Goal: Task Accomplishment & Management: Manage account settings

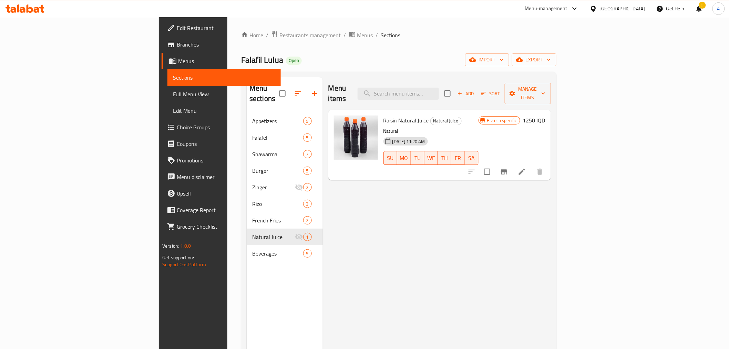
click at [402, 207] on div "Menu items Add Sort Manage items Raisin Natural Juice Natural Juice Natural [DA…" at bounding box center [437, 251] width 228 height 349
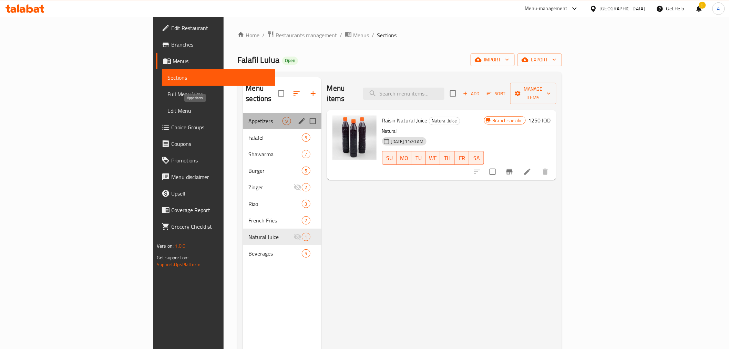
click at [248, 117] on span "Appetizers" at bounding box center [265, 121] width 34 height 8
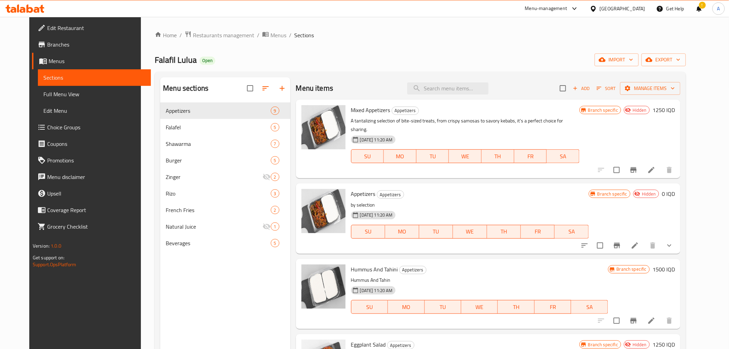
click at [351, 113] on span "Mixed Appetizers" at bounding box center [370, 110] width 39 height 10
copy h6 "Mixed Appetizers"
click at [358, 188] on span "Appetizers" at bounding box center [363, 193] width 24 height 10
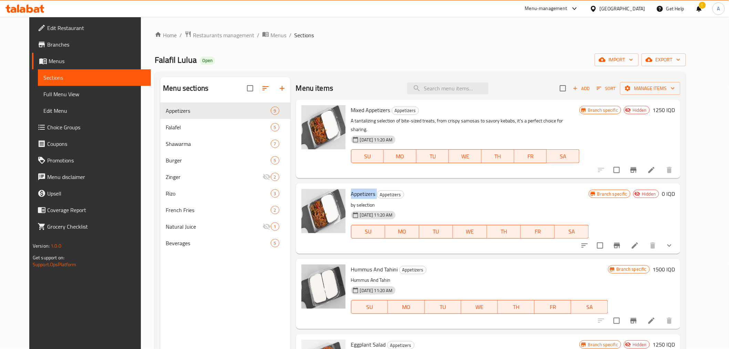
click at [358, 188] on span "Appetizers" at bounding box center [363, 193] width 24 height 10
copy h6 "Appetizers"
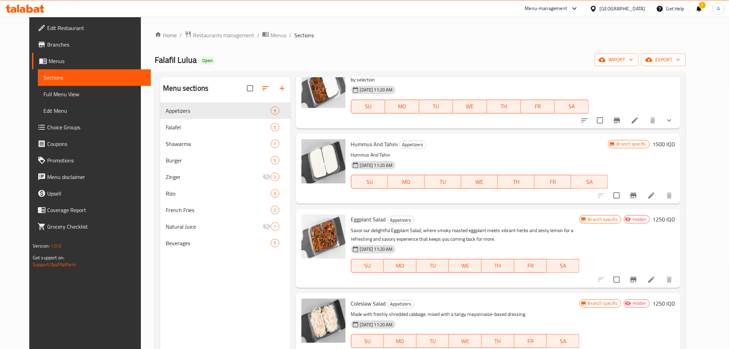
scroll to position [153, 0]
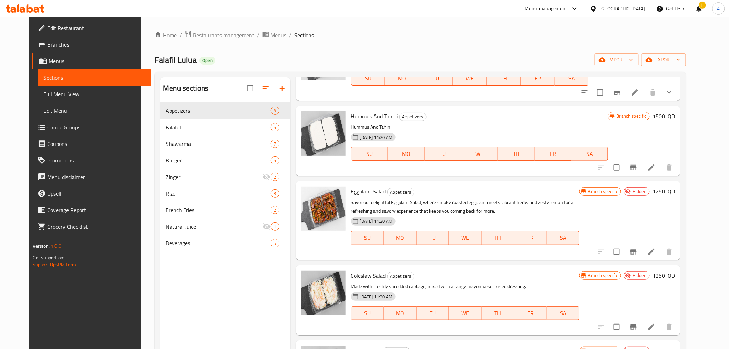
click at [370, 186] on span "Eggplant Salad" at bounding box center [368, 191] width 35 height 10
copy h6 "Eggplant Salad"
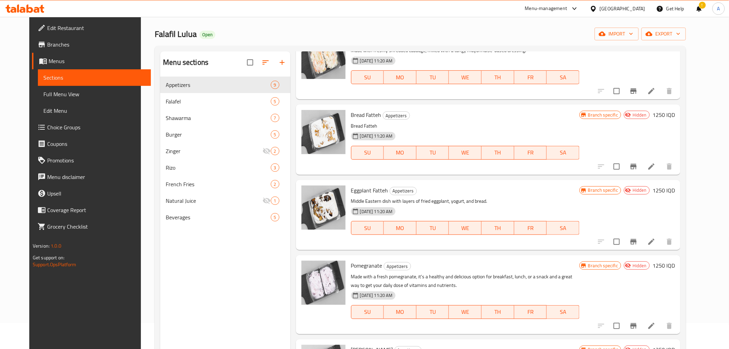
scroll to position [20, 0]
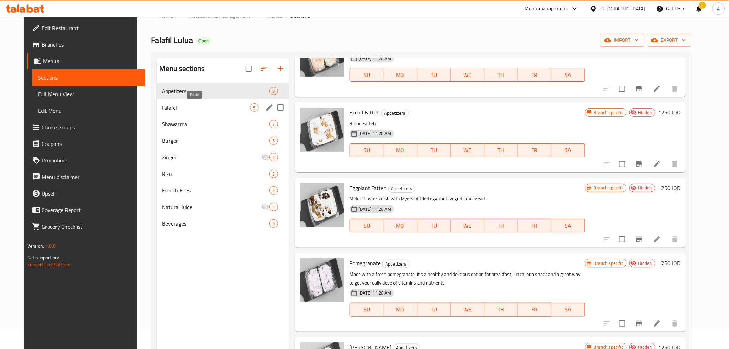
click at [202, 106] on span "Falafel" at bounding box center [206, 107] width 88 height 8
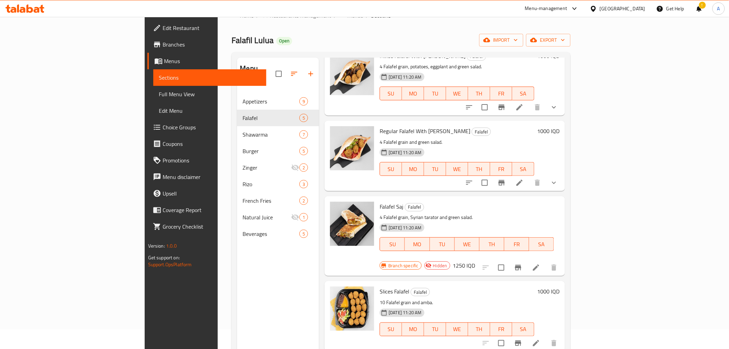
scroll to position [44, 0]
click at [380, 202] on span "Falafel Saj" at bounding box center [392, 207] width 24 height 10
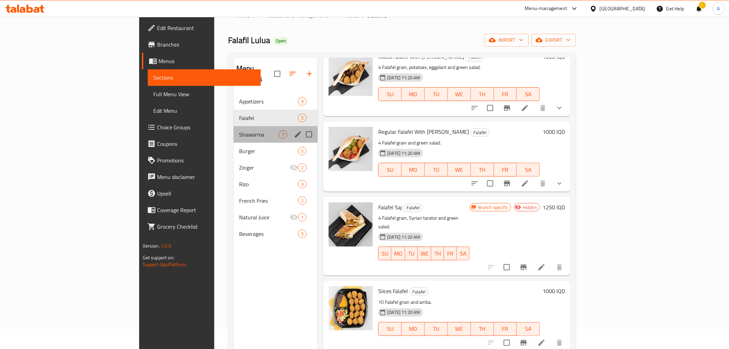
click at [234, 129] on div "Shawarma 7" at bounding box center [276, 134] width 84 height 17
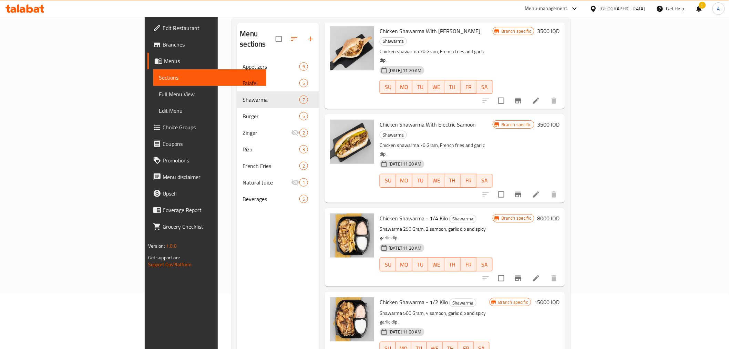
scroll to position [96, 0]
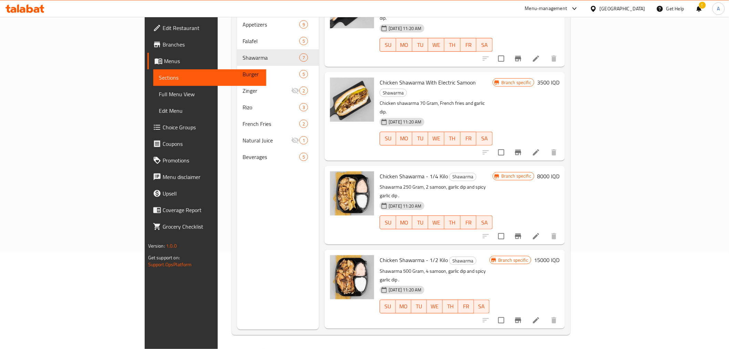
click at [380, 339] on span "Chicken Shawerma Meal" at bounding box center [409, 344] width 58 height 10
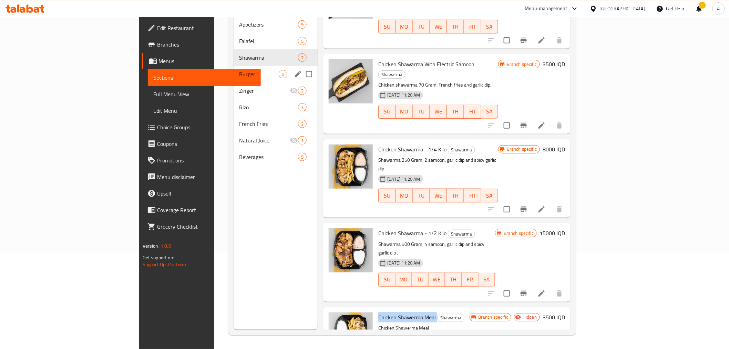
click at [239, 70] on span "Burger" at bounding box center [259, 74] width 40 height 8
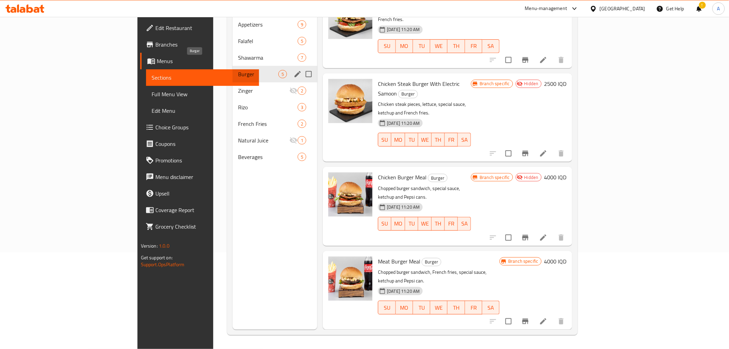
scroll to position [45, 0]
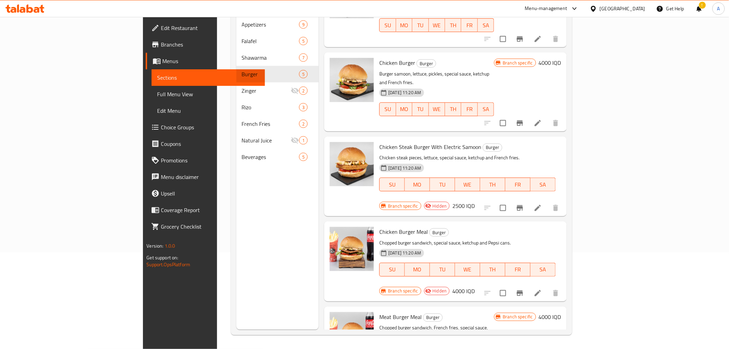
click at [379, 226] on span "Chicken Burger Meal" at bounding box center [403, 231] width 49 height 10
copy h6 "Chicken Burger Meal"
click at [379, 311] on span "Meat Burger Meal" at bounding box center [400, 316] width 42 height 10
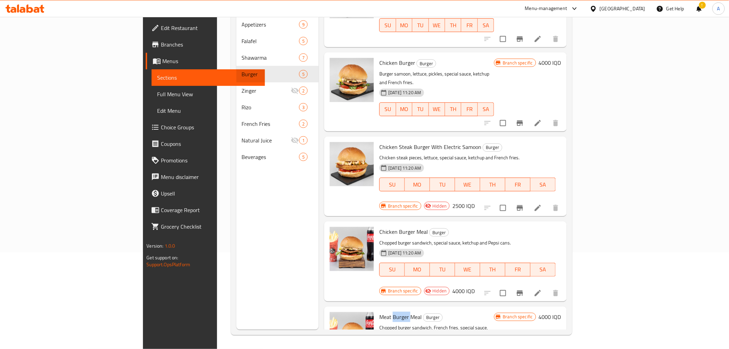
click at [379, 311] on span "Meat Burger Meal" at bounding box center [400, 316] width 42 height 10
copy h6 "Meat Burger Meal"
click at [379, 142] on span "Chicken Steak Burger With Electric Samoon" at bounding box center [430, 147] width 102 height 10
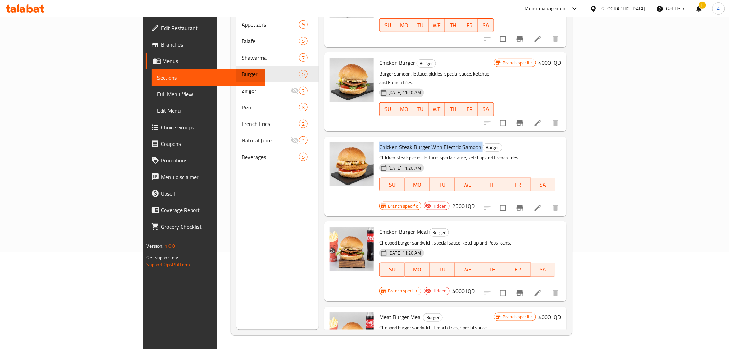
click at [379, 142] on span "Chicken Steak Burger With Electric Samoon" at bounding box center [430, 147] width 102 height 10
click at [391, 142] on span "Chicken Steak Burger With Electric Samoon" at bounding box center [430, 147] width 102 height 10
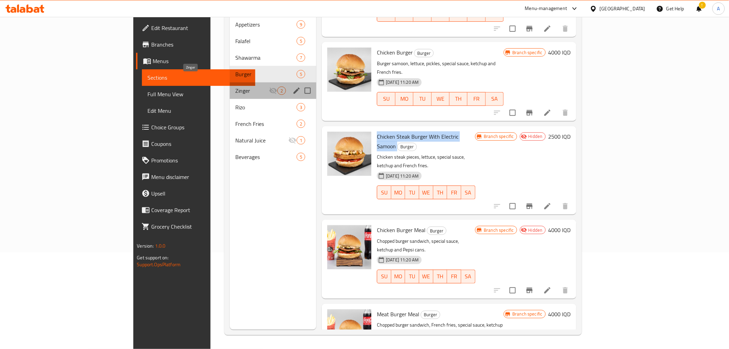
click at [235, 86] on span "Zinger" at bounding box center [252, 90] width 34 height 8
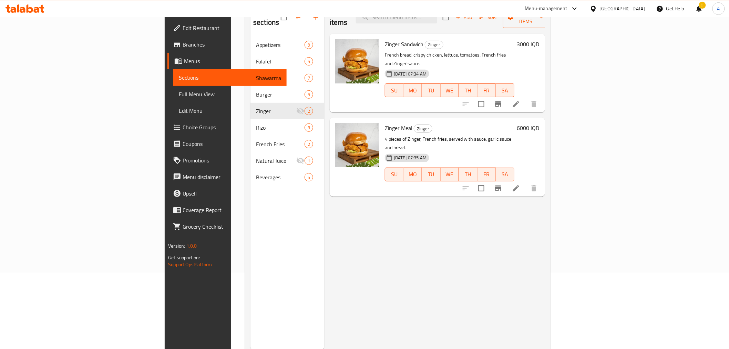
scroll to position [58, 0]
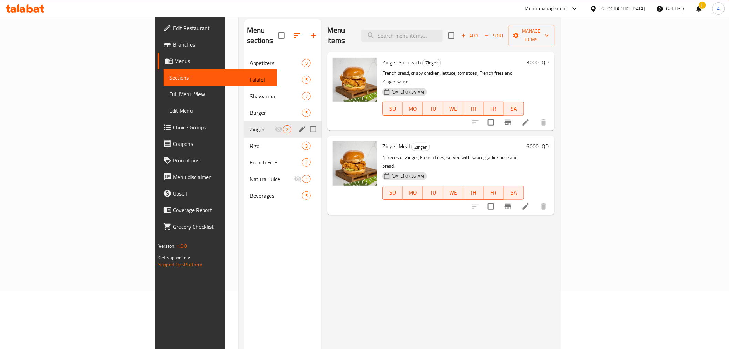
click at [244, 124] on div "Zinger 2" at bounding box center [283, 129] width 78 height 17
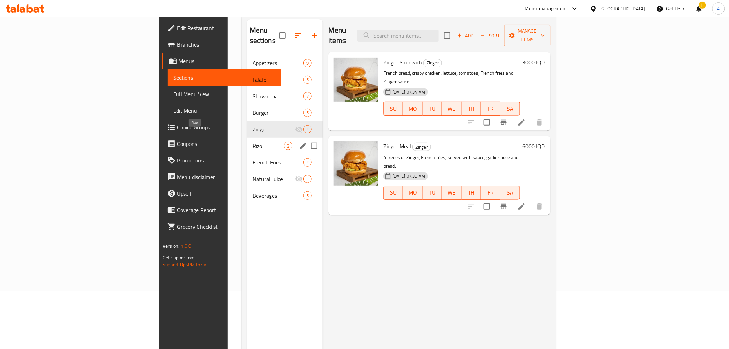
click at [247, 143] on div "Rizo 3" at bounding box center [285, 145] width 76 height 17
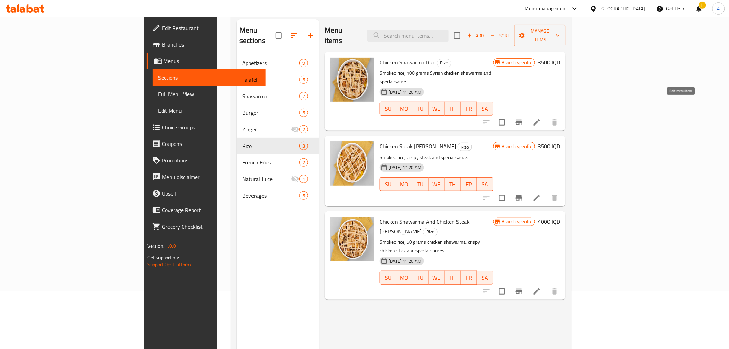
click at [541, 118] on icon at bounding box center [537, 122] width 8 height 8
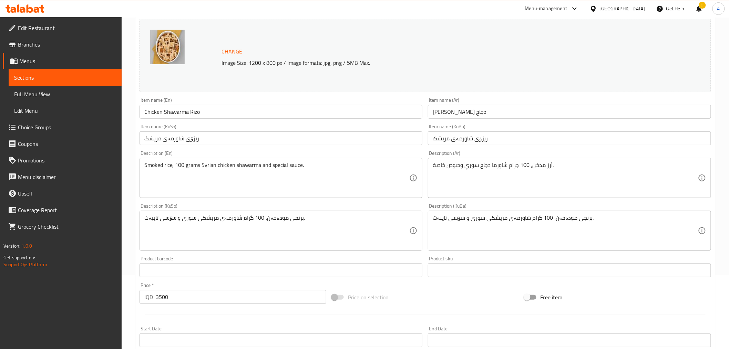
scroll to position [76, 0]
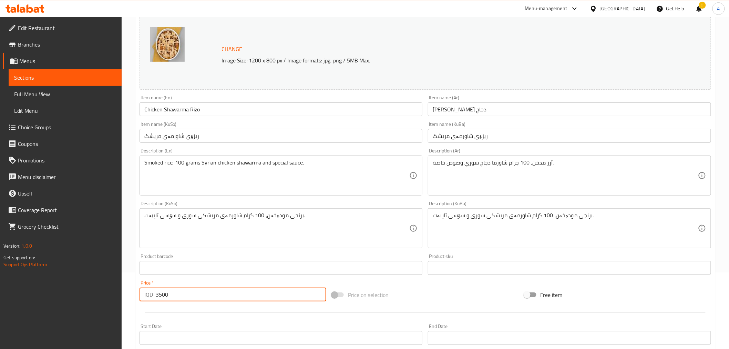
click at [155, 296] on div "IQD 3500 Price *" at bounding box center [233, 294] width 187 height 14
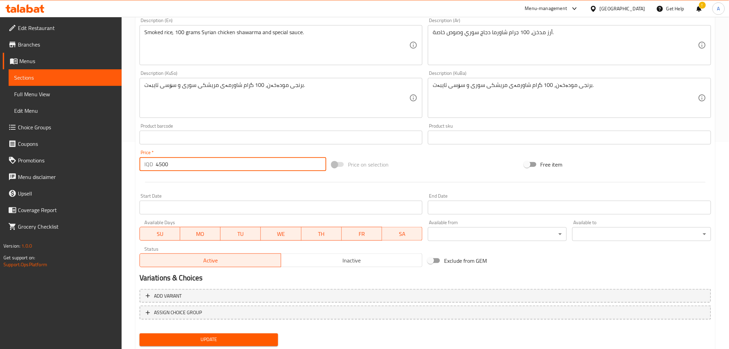
scroll to position [226, 0]
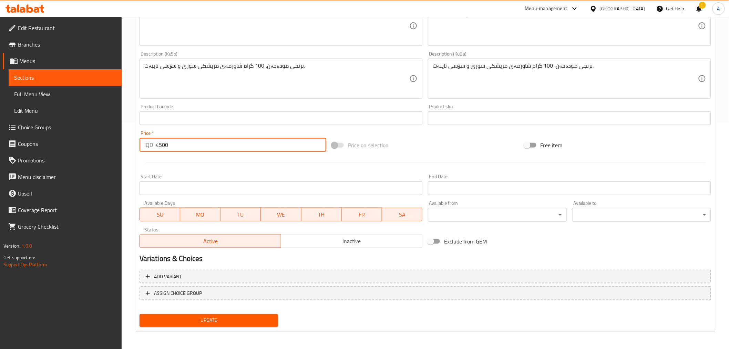
type input "4500"
click at [187, 323] on button "Update" at bounding box center [209, 320] width 139 height 13
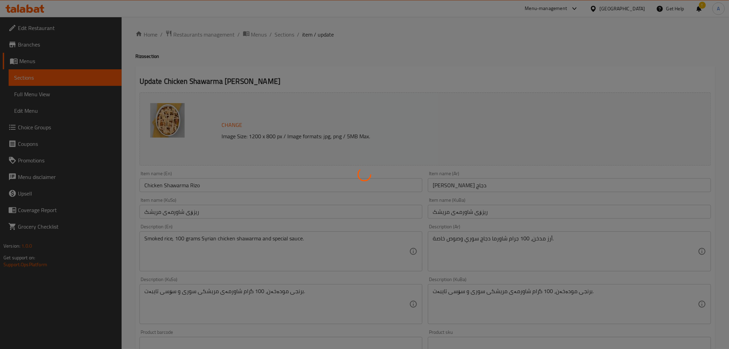
scroll to position [0, 0]
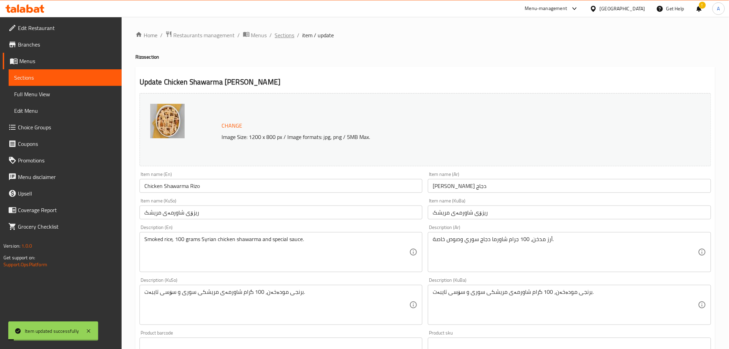
click at [288, 34] on span "Sections" at bounding box center [285, 35] width 20 height 8
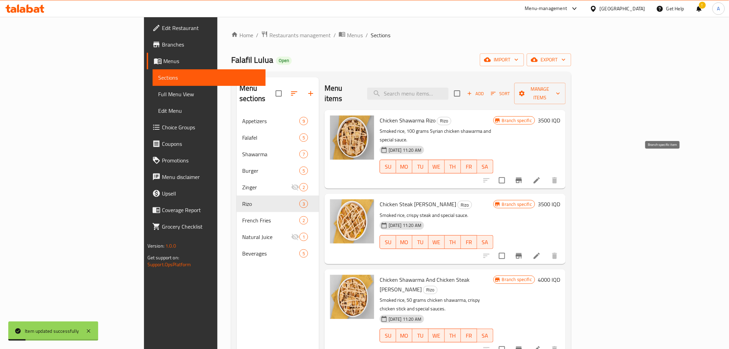
click at [527, 172] on button "Branch-specific-item" at bounding box center [519, 180] width 17 height 17
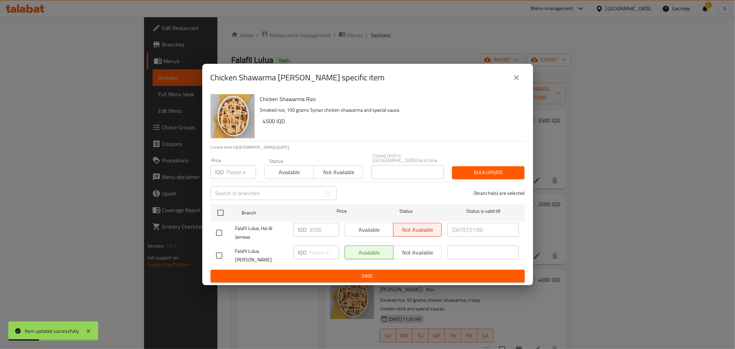
click at [220, 232] on input "checkbox" at bounding box center [219, 232] width 14 height 14
checkbox input "true"
drag, startPoint x: 311, startPoint y: 232, endPoint x: 306, endPoint y: 232, distance: 5.2
click at [306, 232] on div "IQD 3500 ​" at bounding box center [316, 230] width 46 height 14
type input "4500"
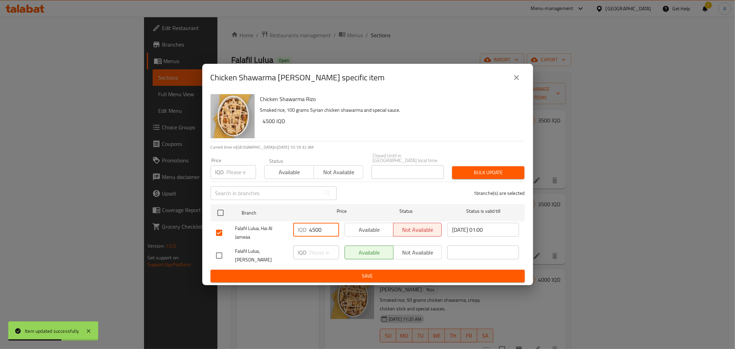
click at [339, 271] on span "Save" at bounding box center [367, 275] width 303 height 9
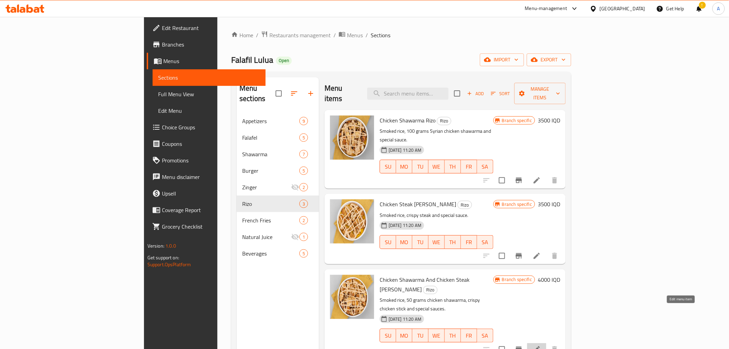
click at [541, 345] on icon at bounding box center [537, 349] width 8 height 8
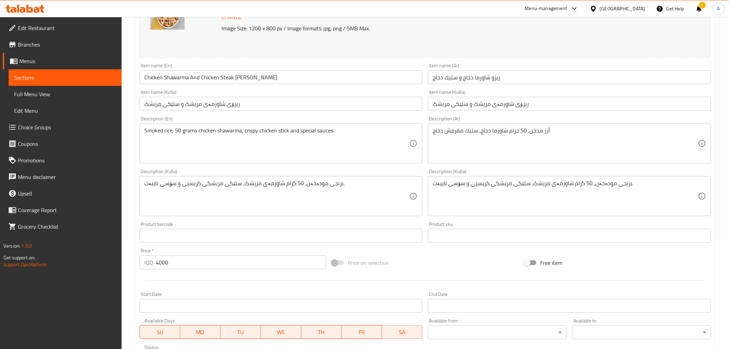
scroll to position [153, 0]
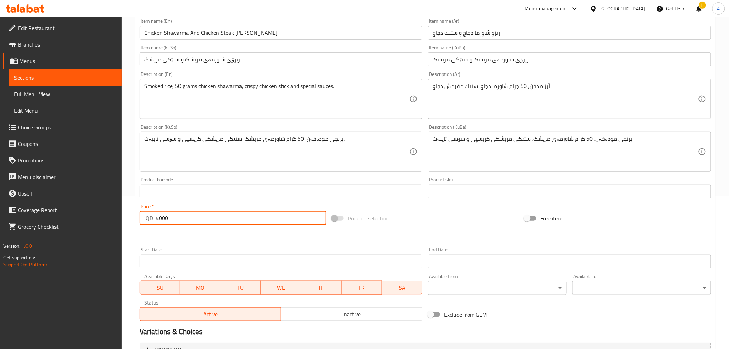
click at [159, 220] on input "4000" at bounding box center [241, 218] width 171 height 14
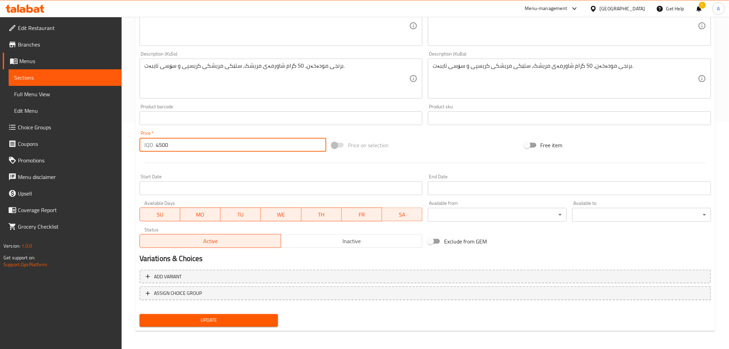
type input "4500"
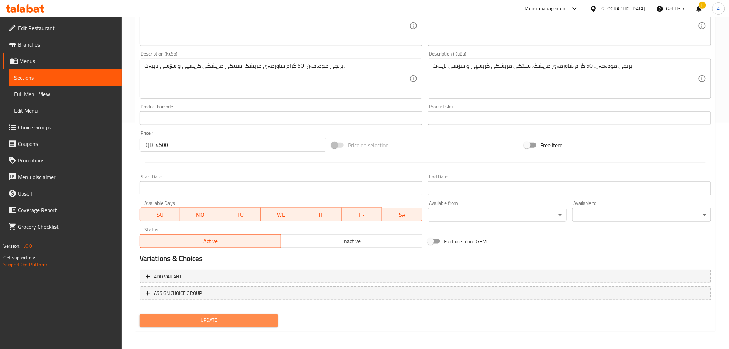
click at [185, 314] on button "Update" at bounding box center [209, 320] width 139 height 13
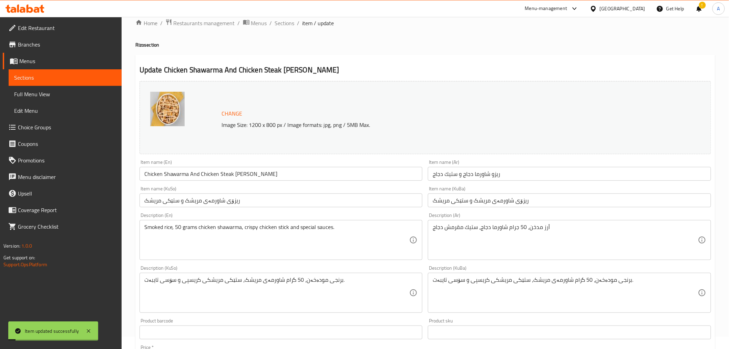
scroll to position [0, 0]
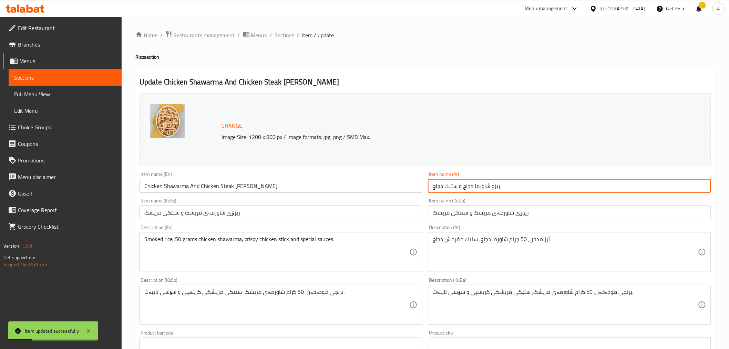
drag, startPoint x: 462, startPoint y: 187, endPoint x: 409, endPoint y: 189, distance: 52.8
click at [409, 189] on div "Change Image Size: 1200 x 800 px / Image formats: jpg, png / 5MB Max. Item name…" at bounding box center [425, 283] width 577 height 386
click at [487, 187] on input "ريزو شاورما دجاج و ستيك دجاج" at bounding box center [569, 186] width 283 height 14
drag, startPoint x: 488, startPoint y: 189, endPoint x: 431, endPoint y: 193, distance: 57.3
click at [431, 193] on div "Item name (Ar) [PERSON_NAME] دجاج و ستيك دجاج Item name (Ar)" at bounding box center [569, 182] width 289 height 27
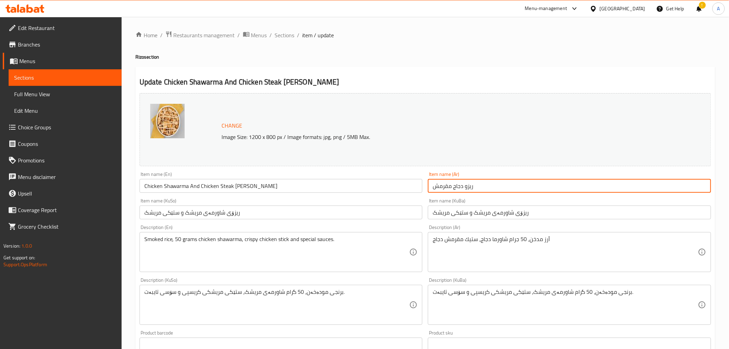
type input "ريزو دجاج مقرمش"
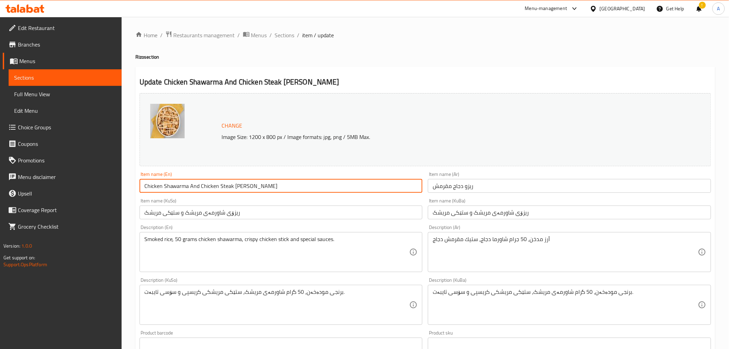
click at [204, 181] on input "Chicken Shawarma And Chicken Steak [PERSON_NAME]" at bounding box center [281, 186] width 283 height 14
type input "Crunchy Chicken [PERSON_NAME]"
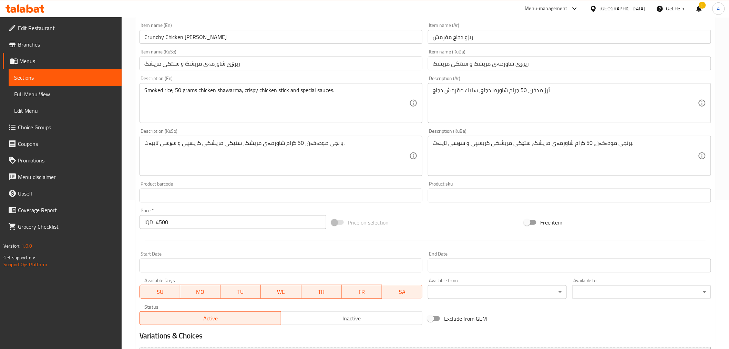
scroll to position [226, 0]
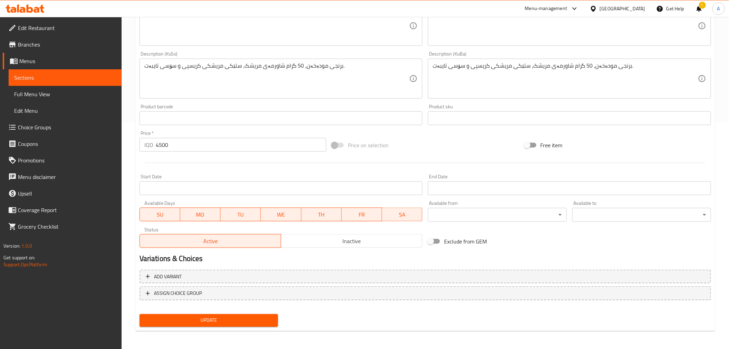
drag, startPoint x: 214, startPoint y: 172, endPoint x: 218, endPoint y: 255, distance: 83.8
click at [194, 319] on span "Update" at bounding box center [209, 320] width 128 height 9
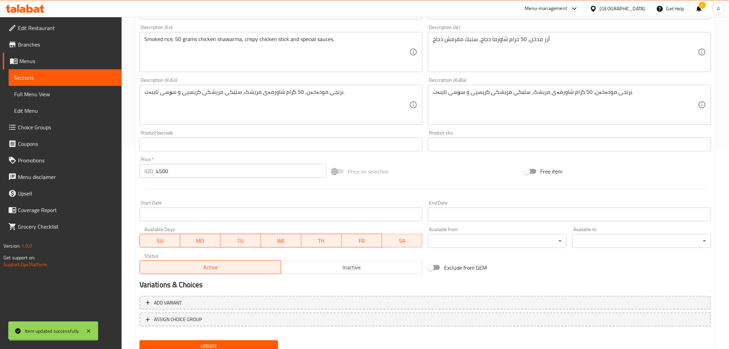
scroll to position [0, 0]
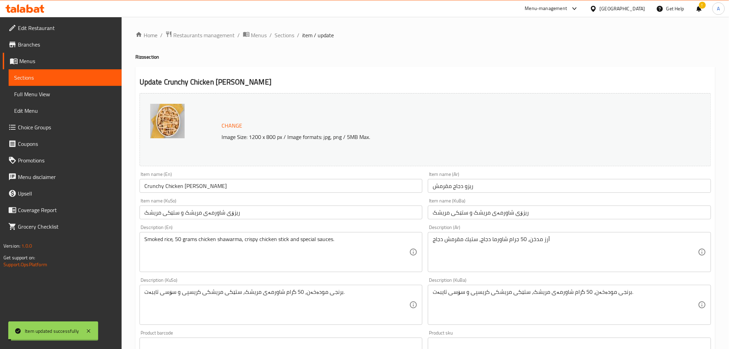
drag, startPoint x: 178, startPoint y: 223, endPoint x: 220, endPoint y: 102, distance: 128.2
click at [279, 33] on span "Sections" at bounding box center [285, 35] width 20 height 8
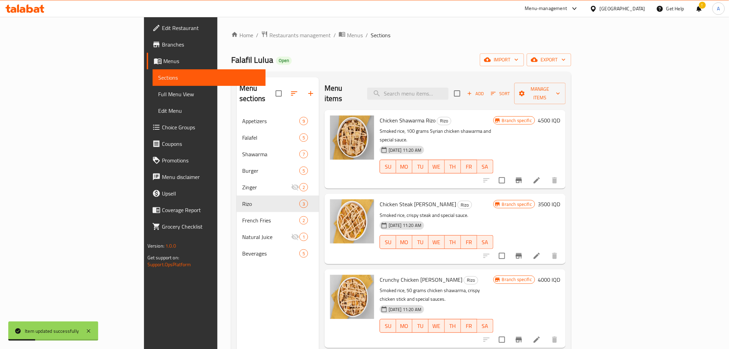
click at [380, 199] on span "Chicken Steak [PERSON_NAME]" at bounding box center [418, 204] width 76 height 10
copy h6 "Chicken Steak [PERSON_NAME]"
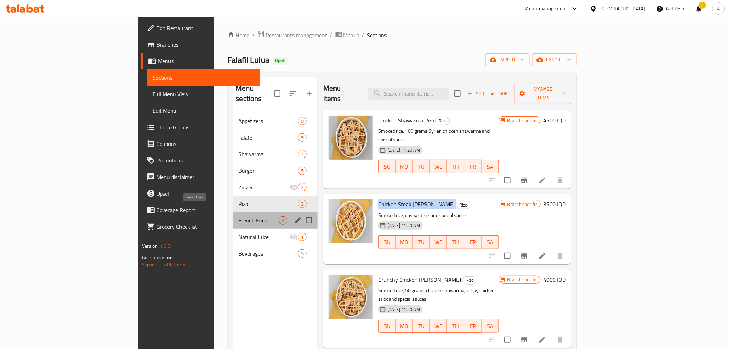
click at [239, 216] on span "French Fries" at bounding box center [259, 220] width 40 height 8
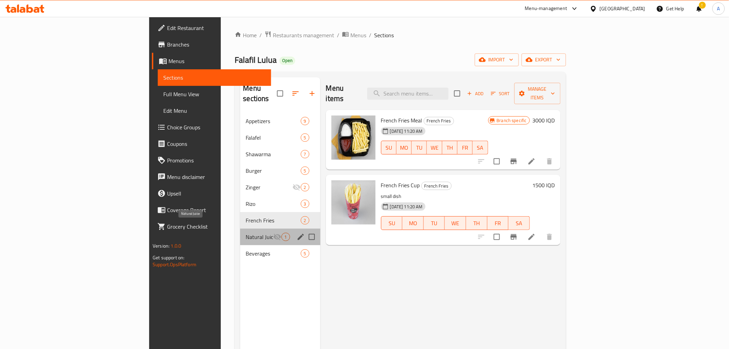
click at [246, 233] on span "Natural Juice" at bounding box center [259, 237] width 27 height 8
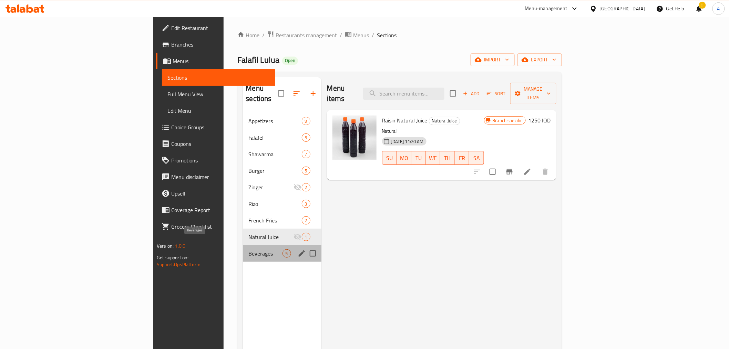
click at [248, 249] on span "Beverages" at bounding box center [265, 253] width 34 height 8
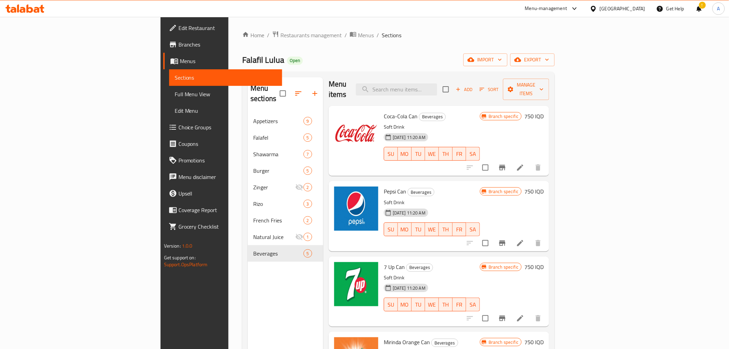
scroll to position [44, 0]
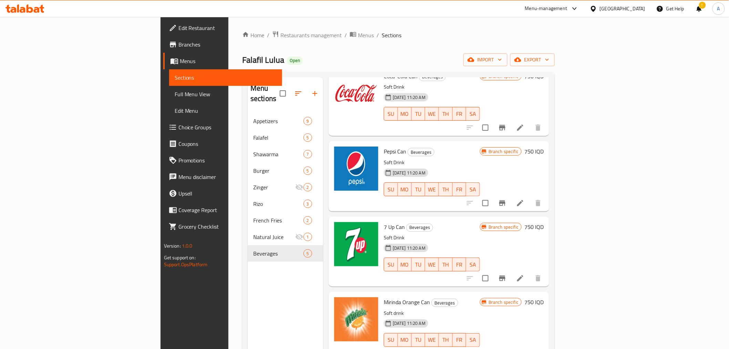
drag, startPoint x: 404, startPoint y: 184, endPoint x: 380, endPoint y: 264, distance: 82.9
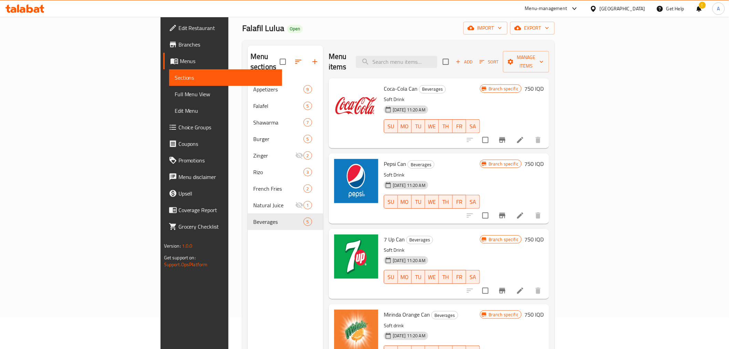
scroll to position [20, 0]
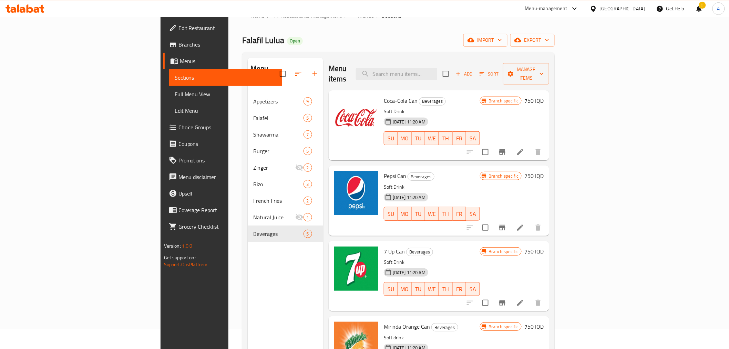
click at [384, 95] on span "Coca-Cola Can" at bounding box center [401, 100] width 34 height 10
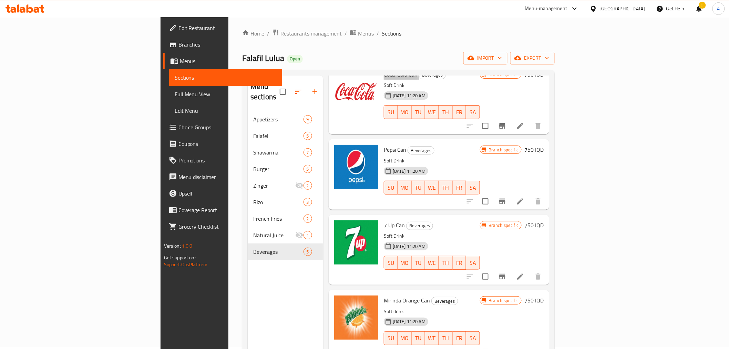
scroll to position [0, 0]
